Goal: Use online tool/utility

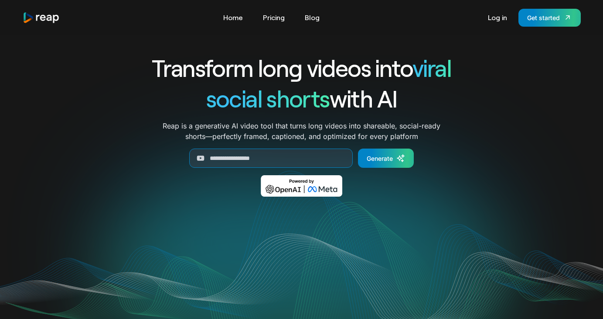
click at [48, 18] on img "home" at bounding box center [42, 18] width 38 height 12
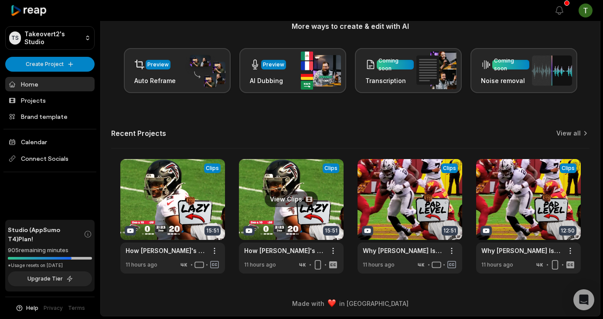
click at [312, 192] on link at bounding box center [291, 216] width 105 height 114
